Goal: Transaction & Acquisition: Obtain resource

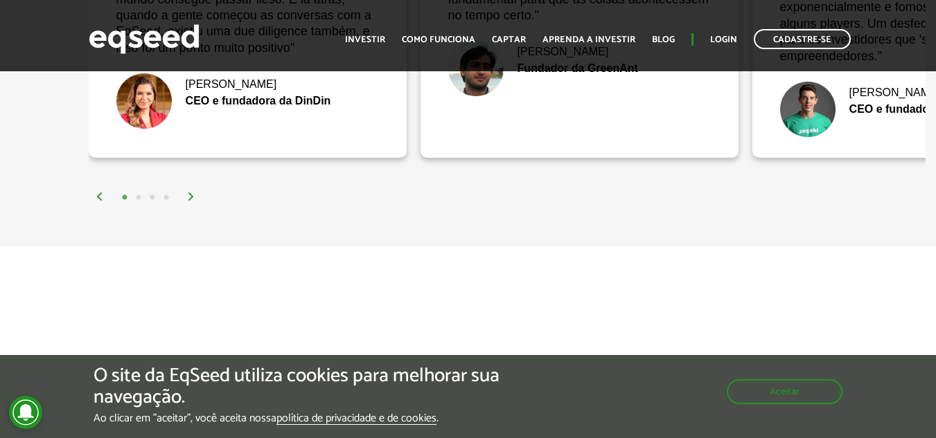
scroll to position [2906, 0]
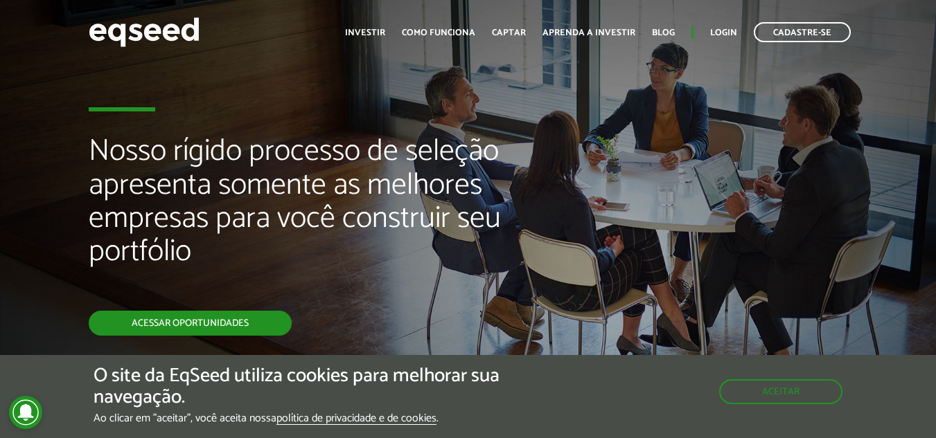
click at [260, 321] on link "Acessar oportunidades" at bounding box center [190, 323] width 203 height 25
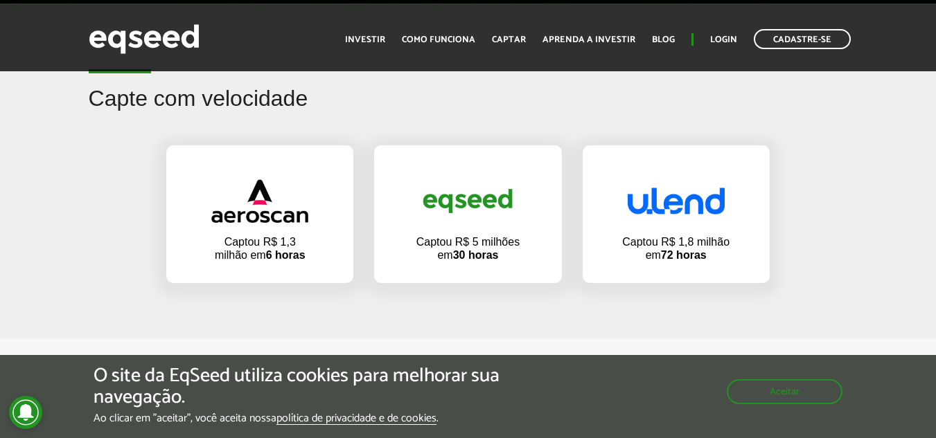
scroll to position [899, 0]
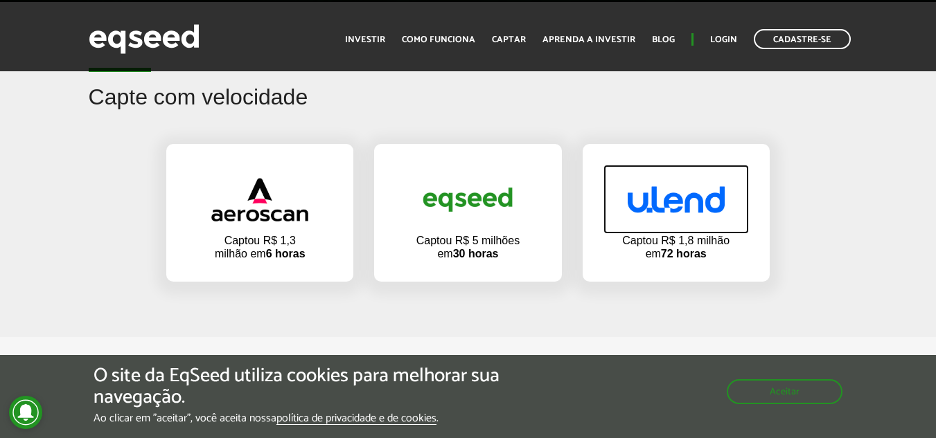
click at [709, 203] on img at bounding box center [676, 199] width 97 height 27
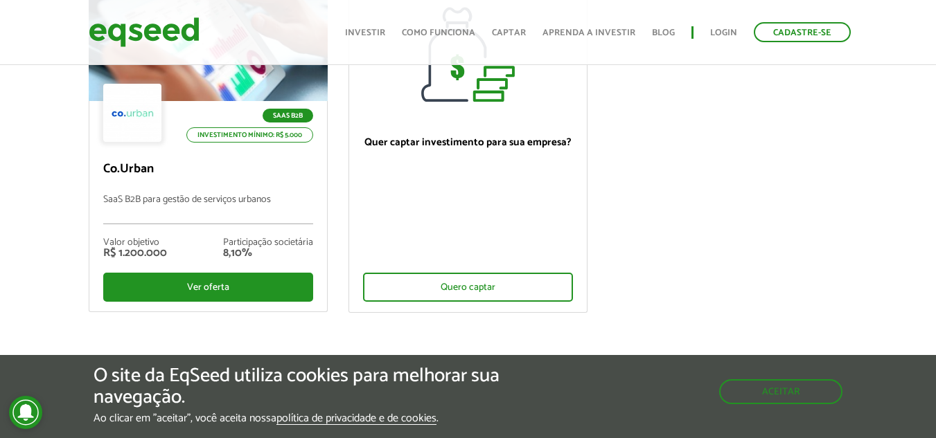
scroll to position [207, 0]
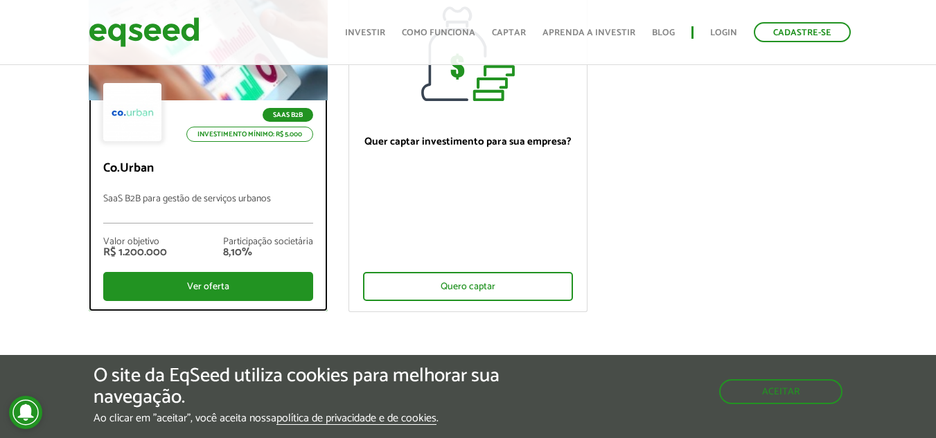
click at [140, 132] on div at bounding box center [132, 112] width 58 height 58
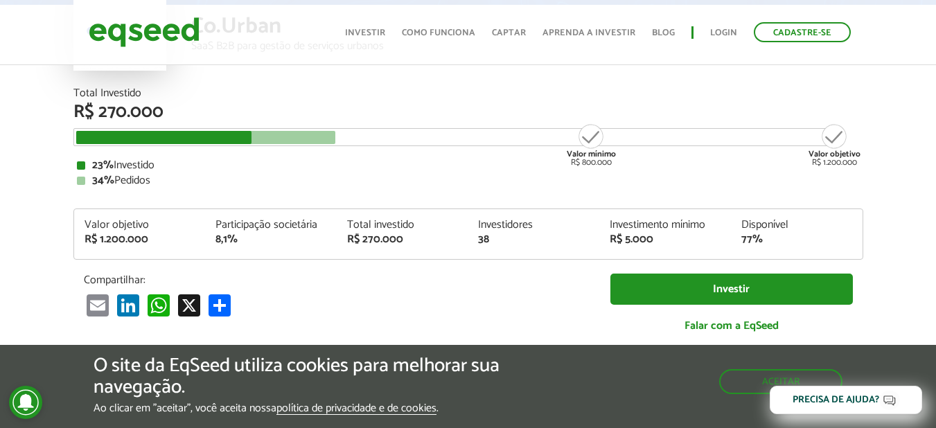
scroll to position [139, 0]
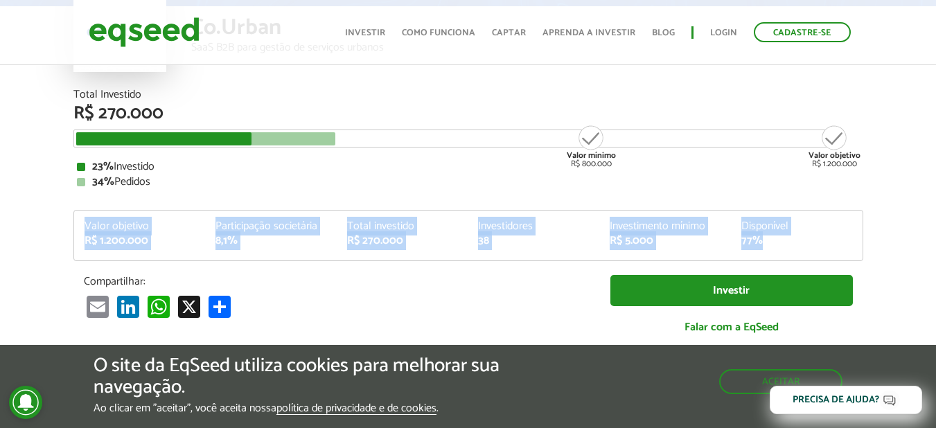
drag, startPoint x: 82, startPoint y: 229, endPoint x: 783, endPoint y: 238, distance: 700.4
click at [783, 238] on div "Valor objetivo R$ 1.200.000 Participação societária 8,1% Total investido R$ 270…" at bounding box center [468, 240] width 788 height 39
click at [783, 238] on div "77%" at bounding box center [796, 241] width 111 height 11
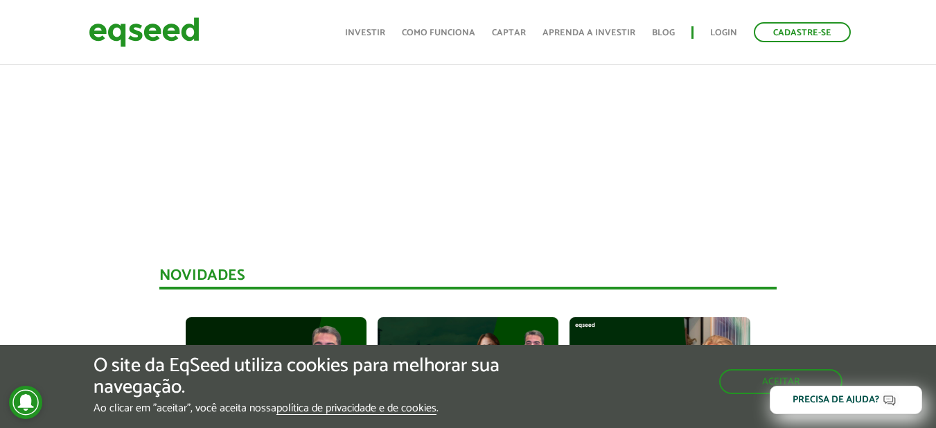
scroll to position [762, 0]
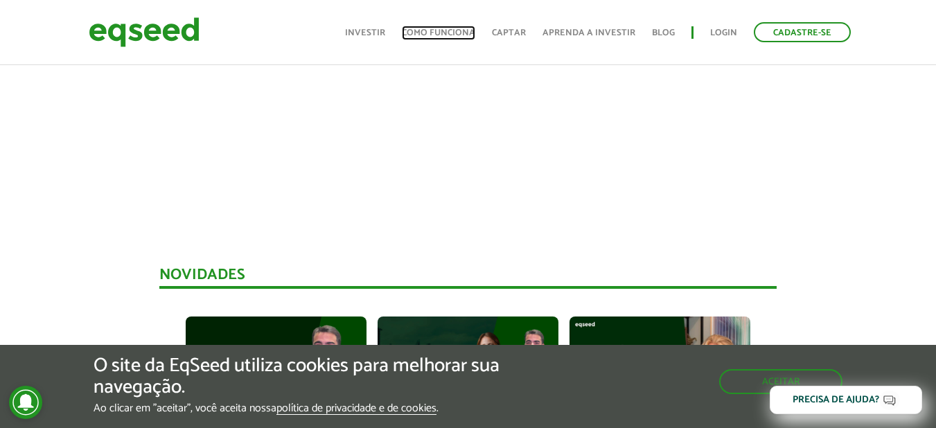
click at [439, 33] on link "Como funciona" at bounding box center [438, 32] width 73 height 9
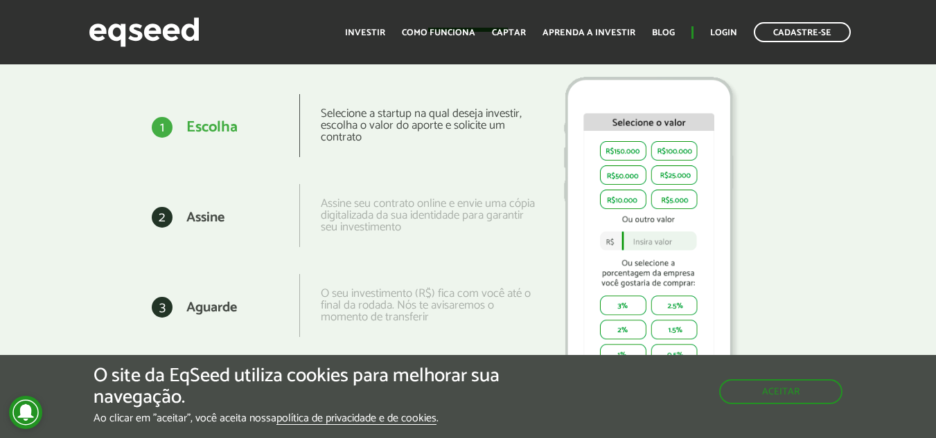
scroll to position [1728, 0]
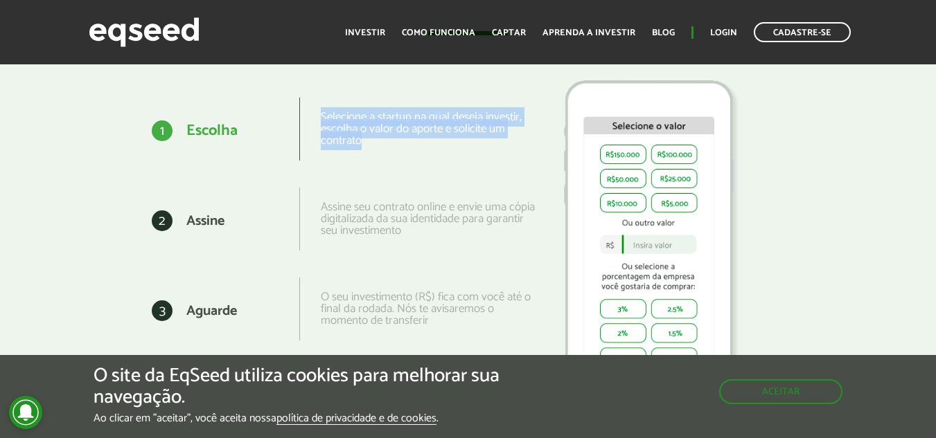
drag, startPoint x: 386, startPoint y: 139, endPoint x: 296, endPoint y: 112, distance: 93.2
click at [296, 112] on div "1 1 Escolha Selecione a startup na qual deseja investir, escolha o valor do apo…" at bounding box center [299, 132] width 473 height 90
click at [296, 112] on div "1 Escolha" at bounding box center [220, 132] width 158 height 69
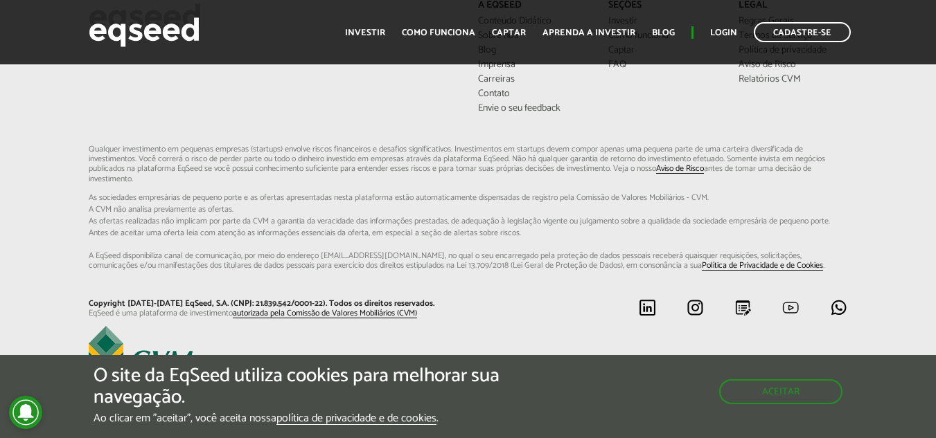
scroll to position [3684, 0]
click at [786, 385] on button "Aceitar" at bounding box center [782, 391] width 121 height 22
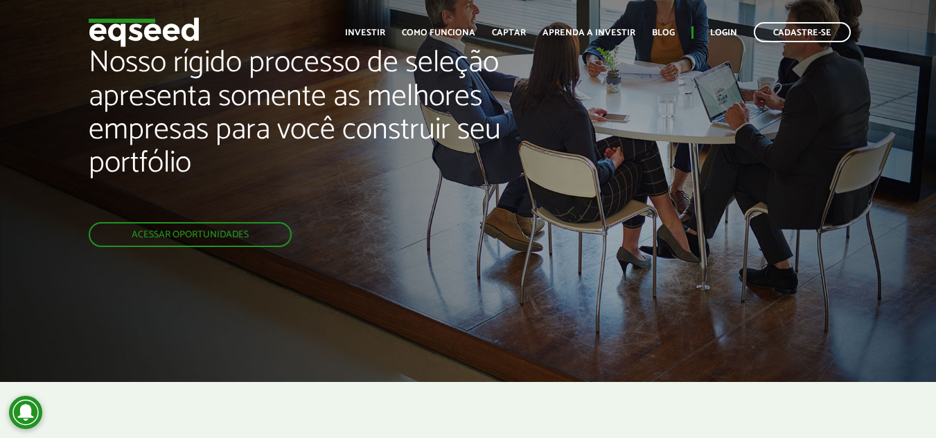
scroll to position [0, 0]
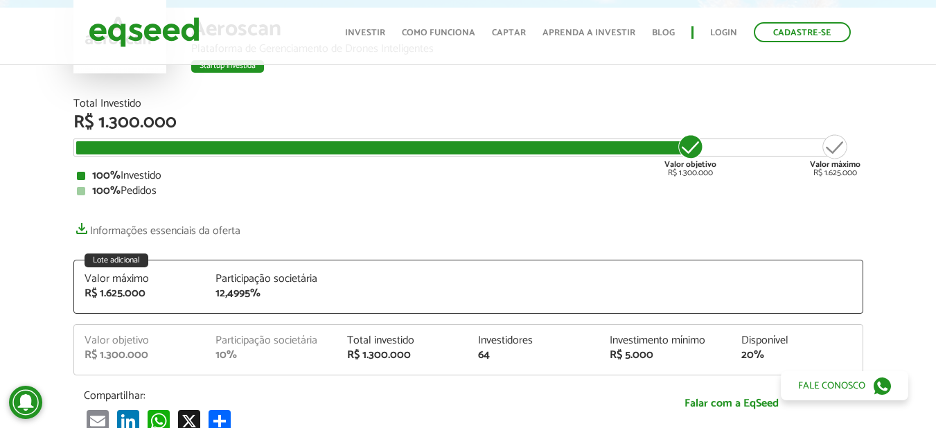
scroll to position [139, 0]
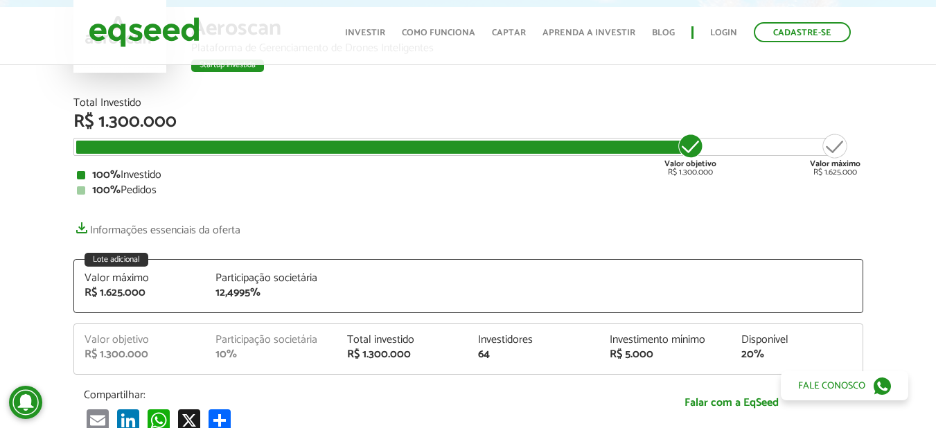
click at [832, 142] on div "Valor máximo R$ 1.625.000" at bounding box center [835, 154] width 51 height 44
click at [190, 230] on link "Informações essenciais da oferta" at bounding box center [156, 226] width 167 height 19
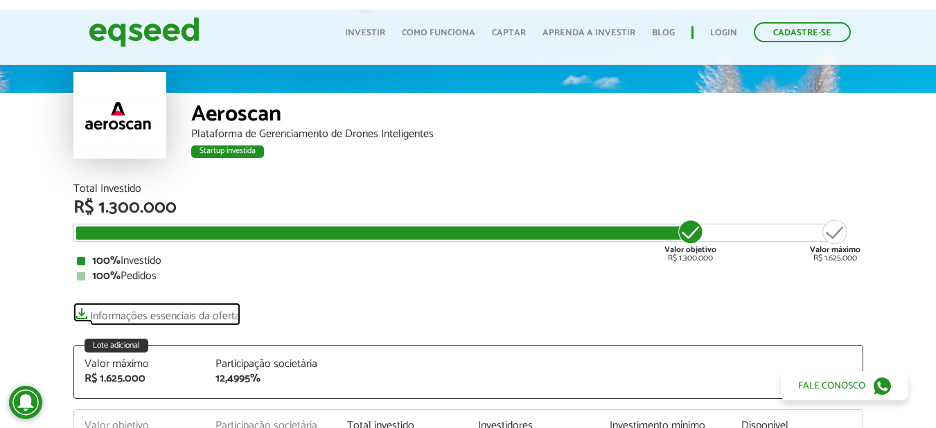
scroll to position [9, 0]
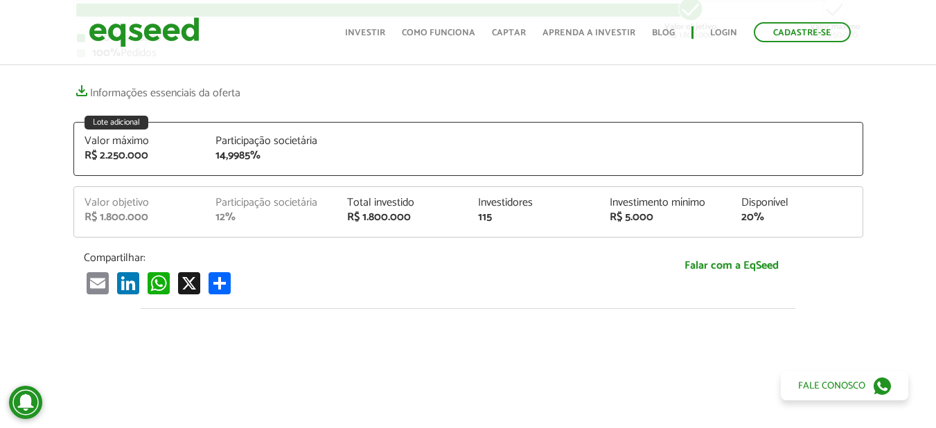
scroll to position [276, 0]
drag, startPoint x: 263, startPoint y: 158, endPoint x: 210, endPoint y: 147, distance: 53.8
click at [210, 147] on div "Participação societária 14,9985%" at bounding box center [271, 148] width 132 height 26
click at [208, 147] on div "Participação societária 14,9985%" at bounding box center [271, 148] width 132 height 26
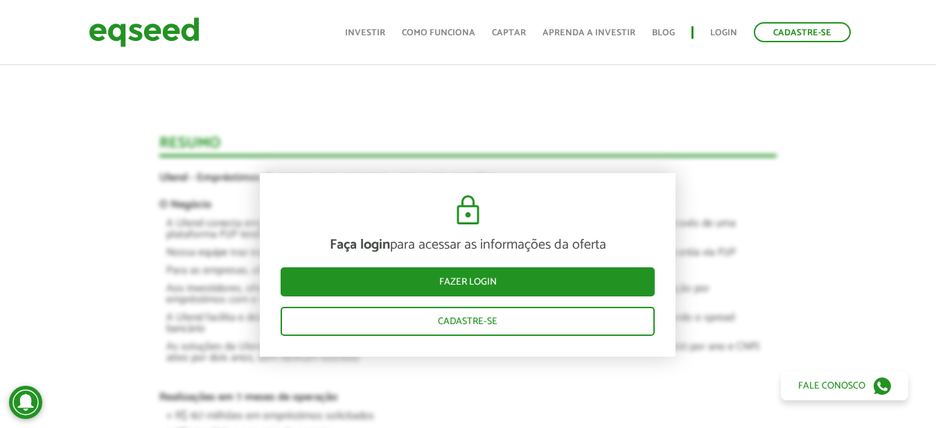
scroll to position [1173, 0]
